Goal: Find contact information: Find contact information

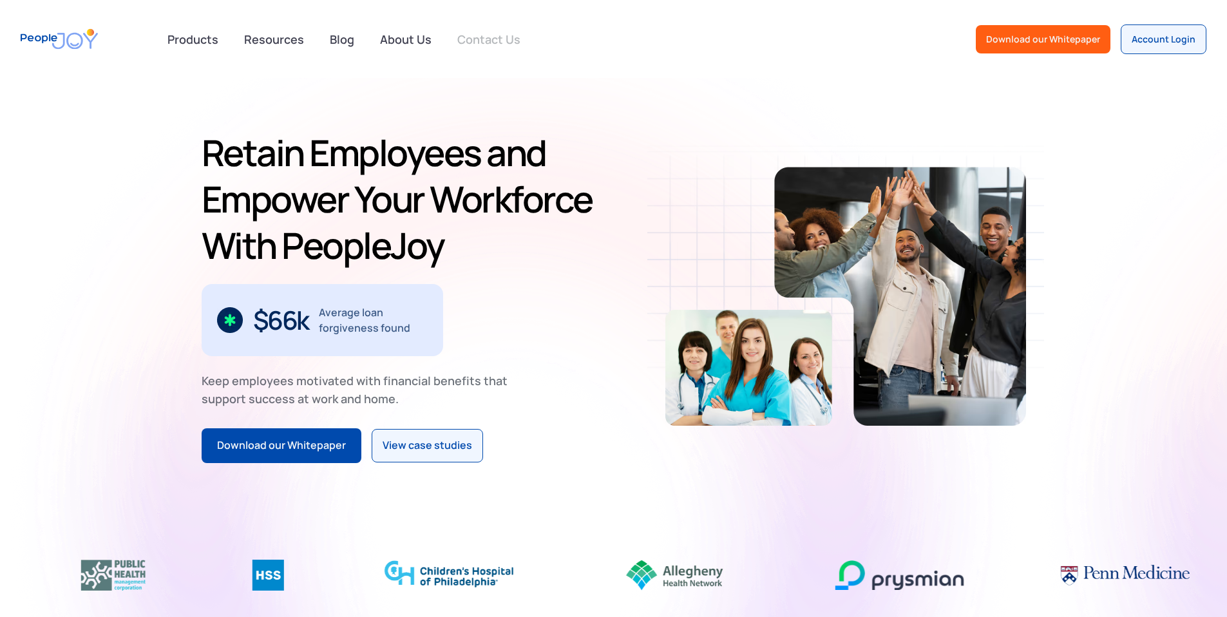
click at [490, 40] on link "Contact Us" at bounding box center [489, 39] width 79 height 28
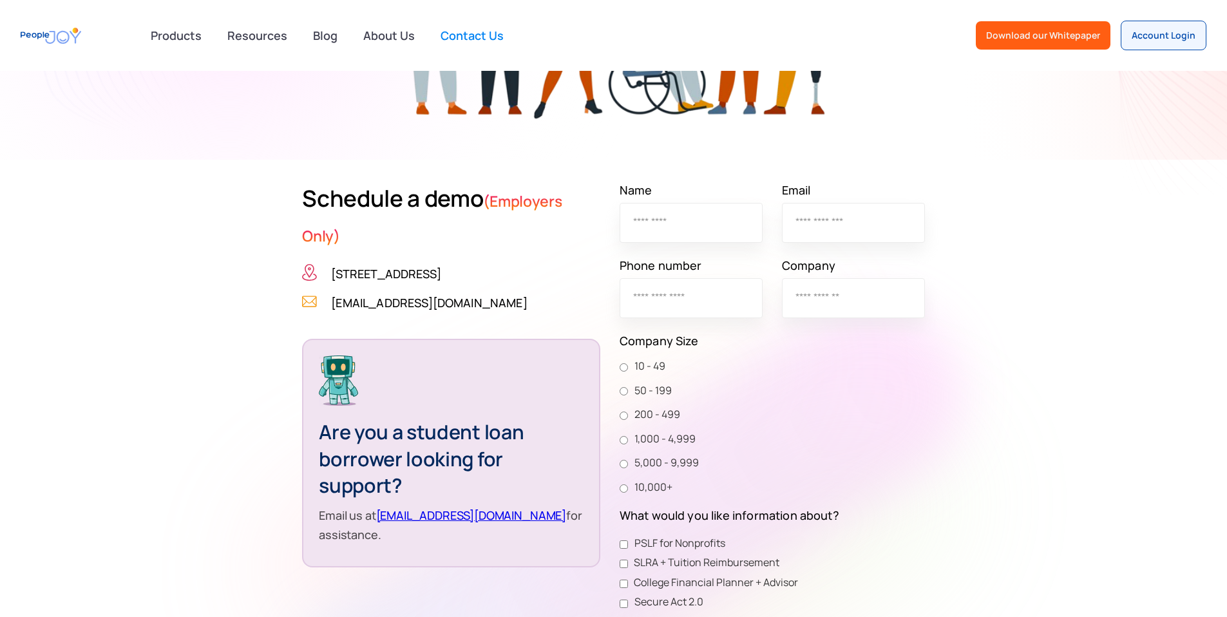
scroll to position [466, 0]
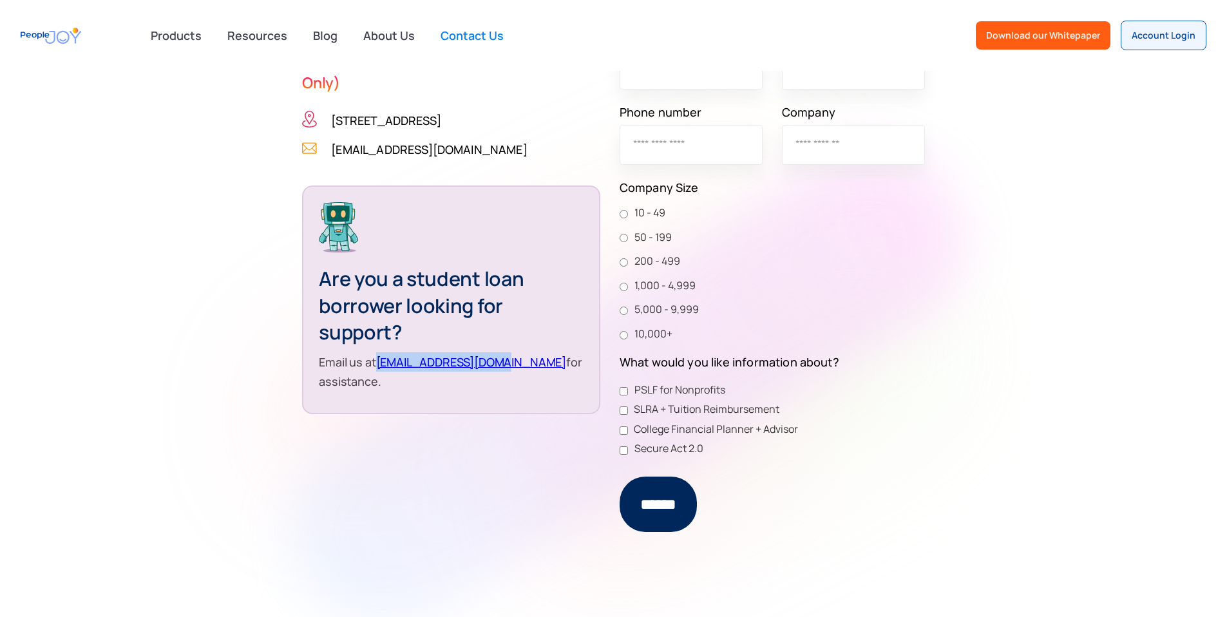
drag, startPoint x: 347, startPoint y: 381, endPoint x: 227, endPoint y: 374, distance: 120.0
click at [319, 374] on p "Email us at support@peoplejoy.co for assistance." at bounding box center [451, 371] width 264 height 39
copy link "support@peoplejoy.co"
